Goal: Task Accomplishment & Management: Complete application form

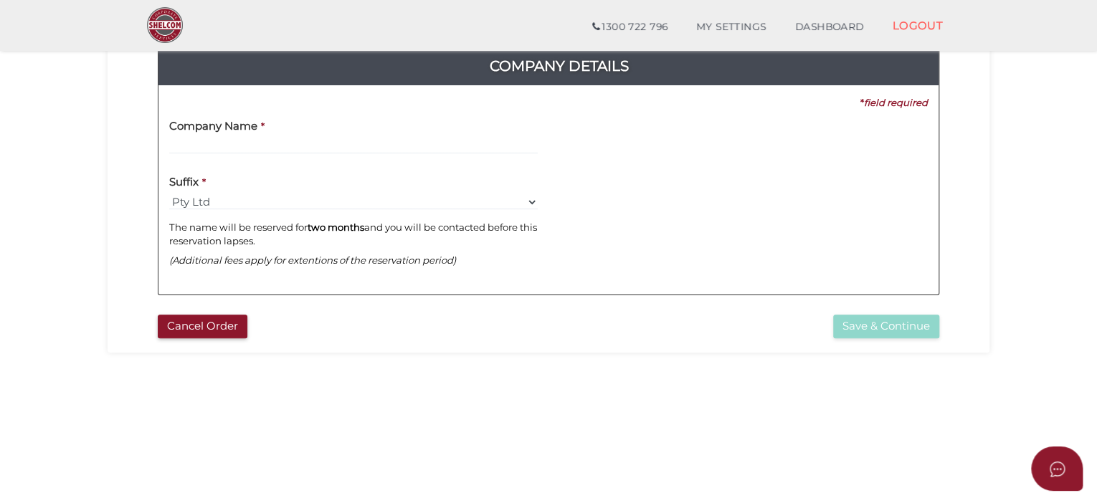
scroll to position [215, 0]
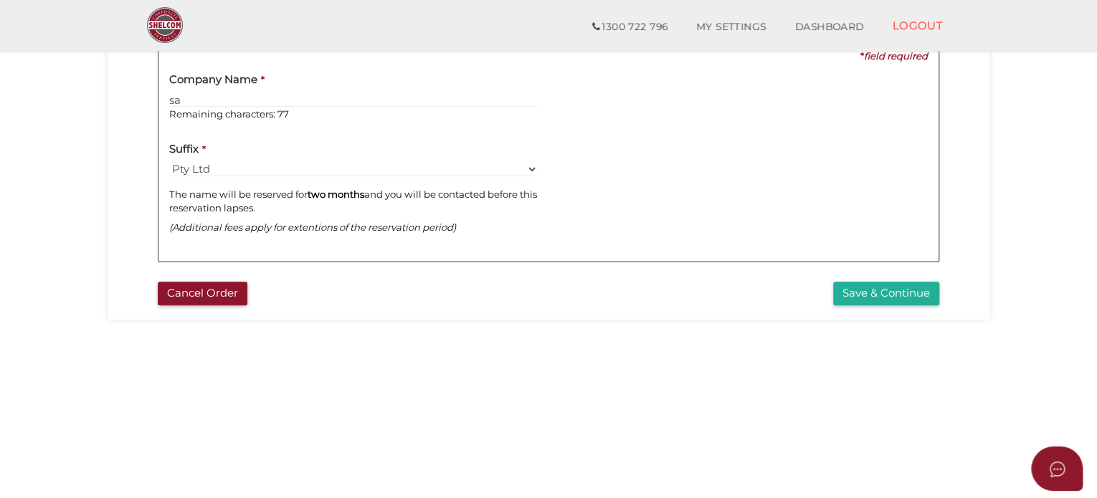
type input "s"
type input "SAAZY"
click at [875, 290] on button "Save & Continue" at bounding box center [886, 294] width 106 height 24
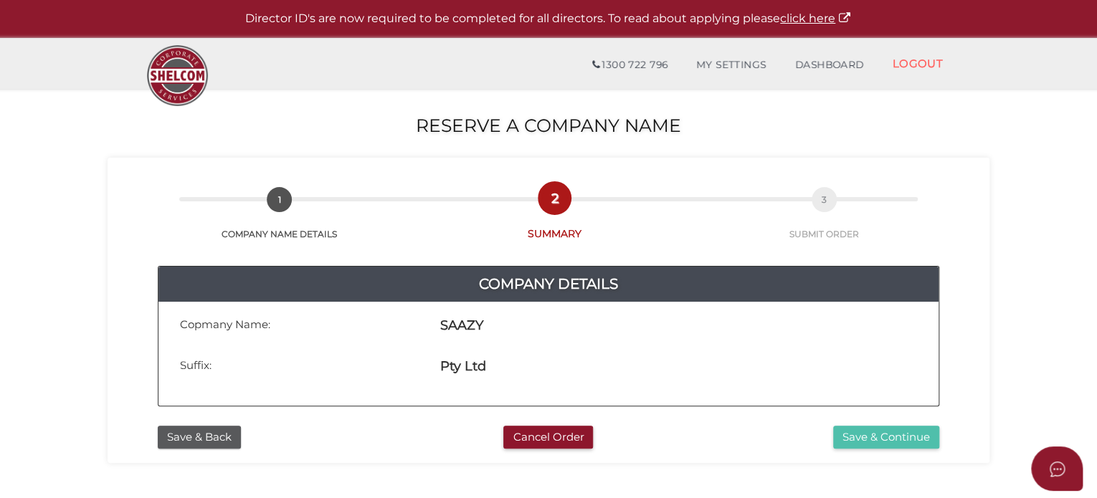
click at [908, 438] on button "Save & Continue" at bounding box center [886, 438] width 106 height 24
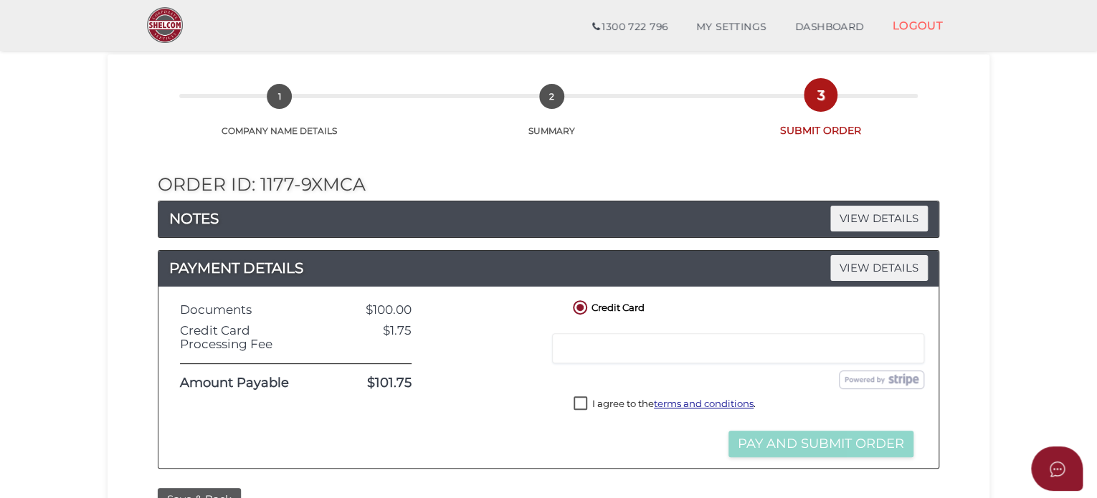
scroll to position [215, 0]
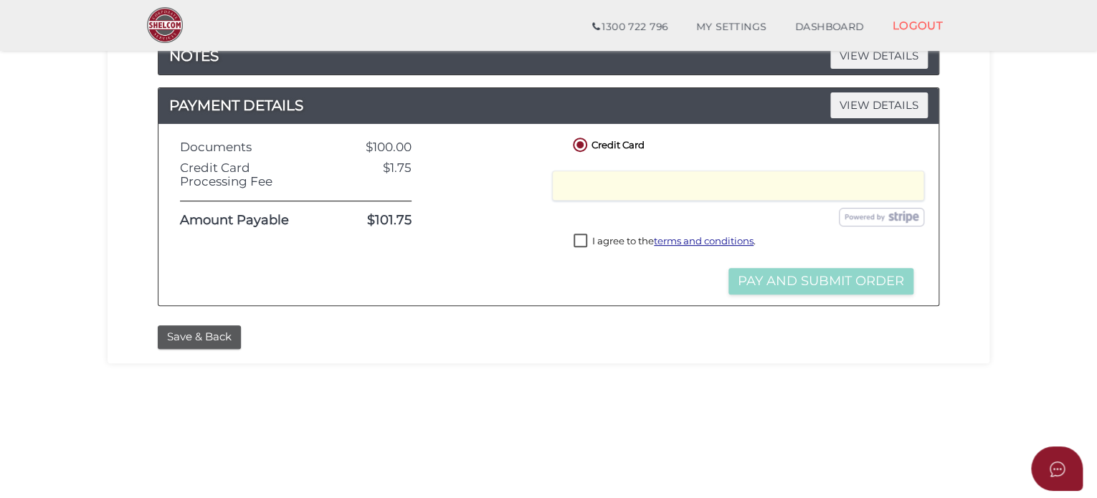
click at [580, 241] on label "I agree to the terms and conditions ." at bounding box center [665, 243] width 182 height 18
checkbox input "true"
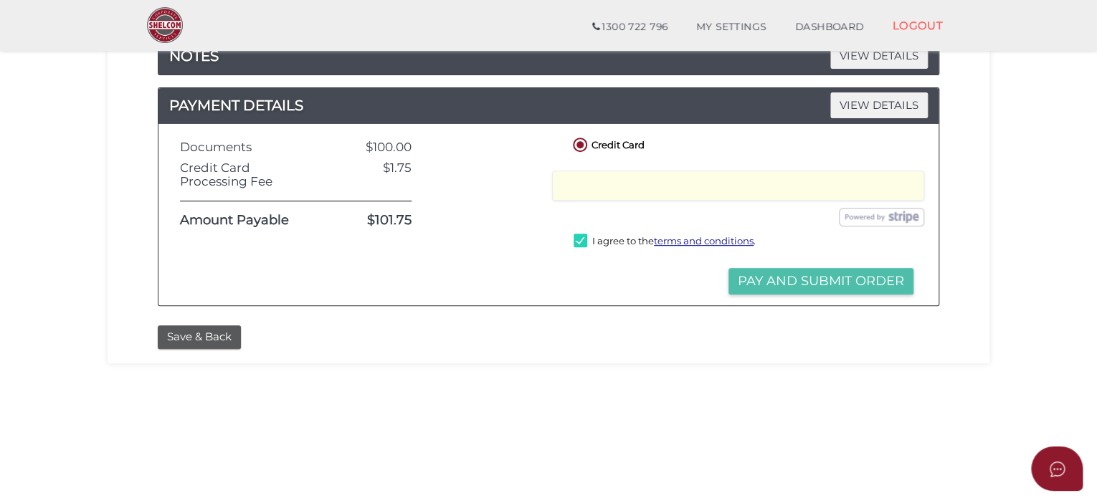
click at [849, 279] on button "Pay and Submit Order" at bounding box center [820, 281] width 185 height 27
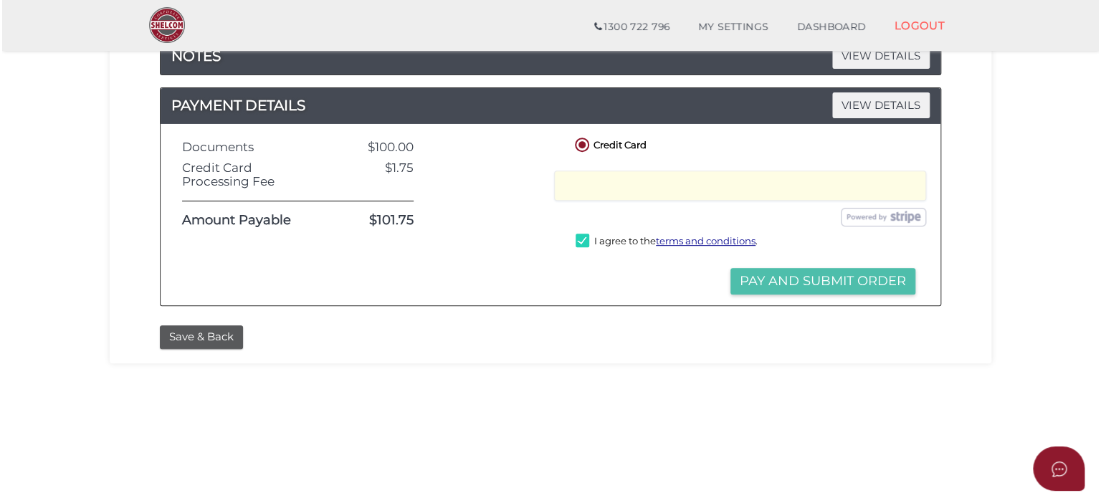
scroll to position [0, 0]
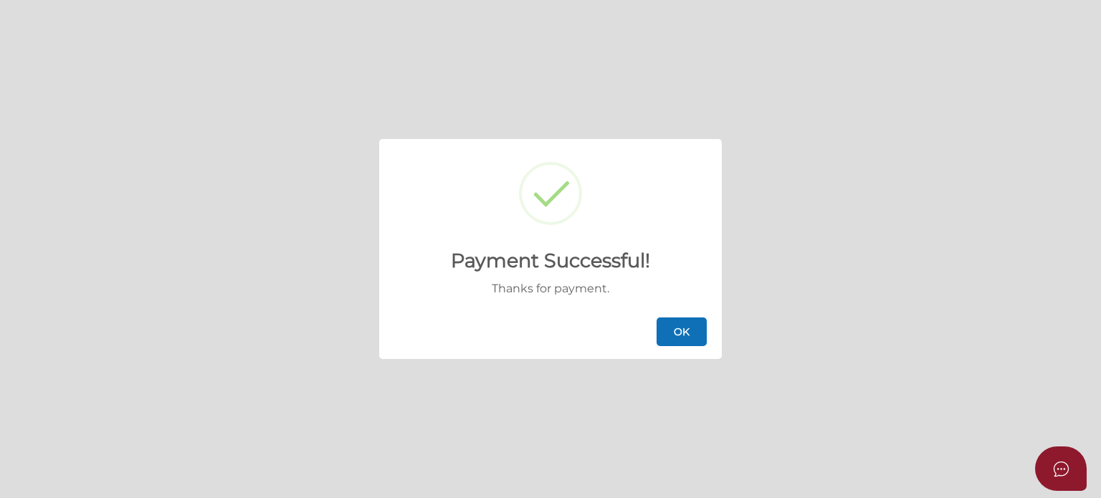
click at [685, 334] on button "OK" at bounding box center [682, 332] width 50 height 29
